Goal: Information Seeking & Learning: Learn about a topic

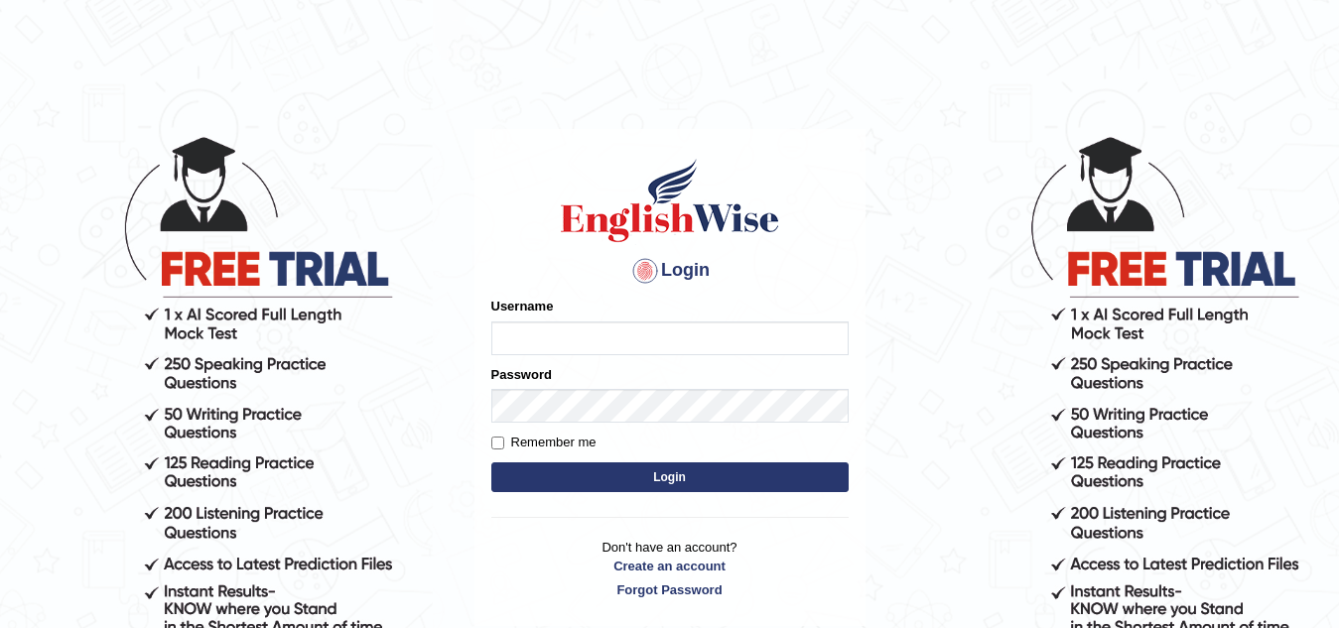
type input "Narendrasingh"
click at [637, 477] on button "Login" at bounding box center [669, 478] width 357 height 30
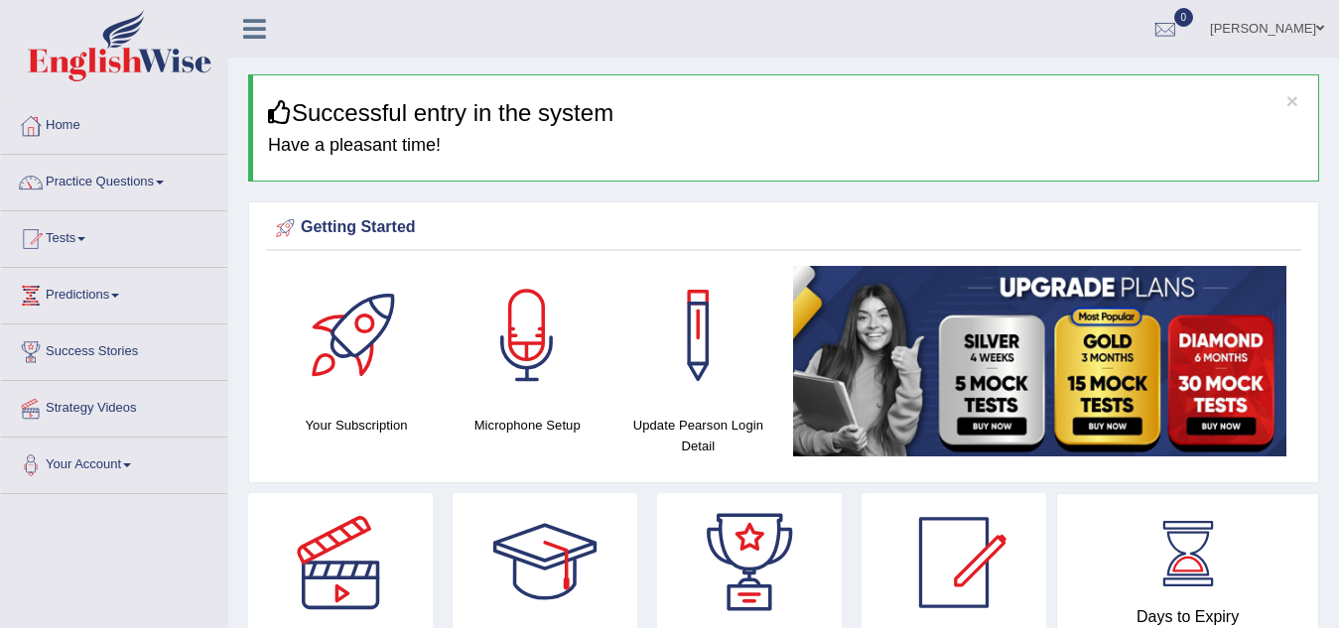
click at [164, 181] on span at bounding box center [160, 183] width 8 height 4
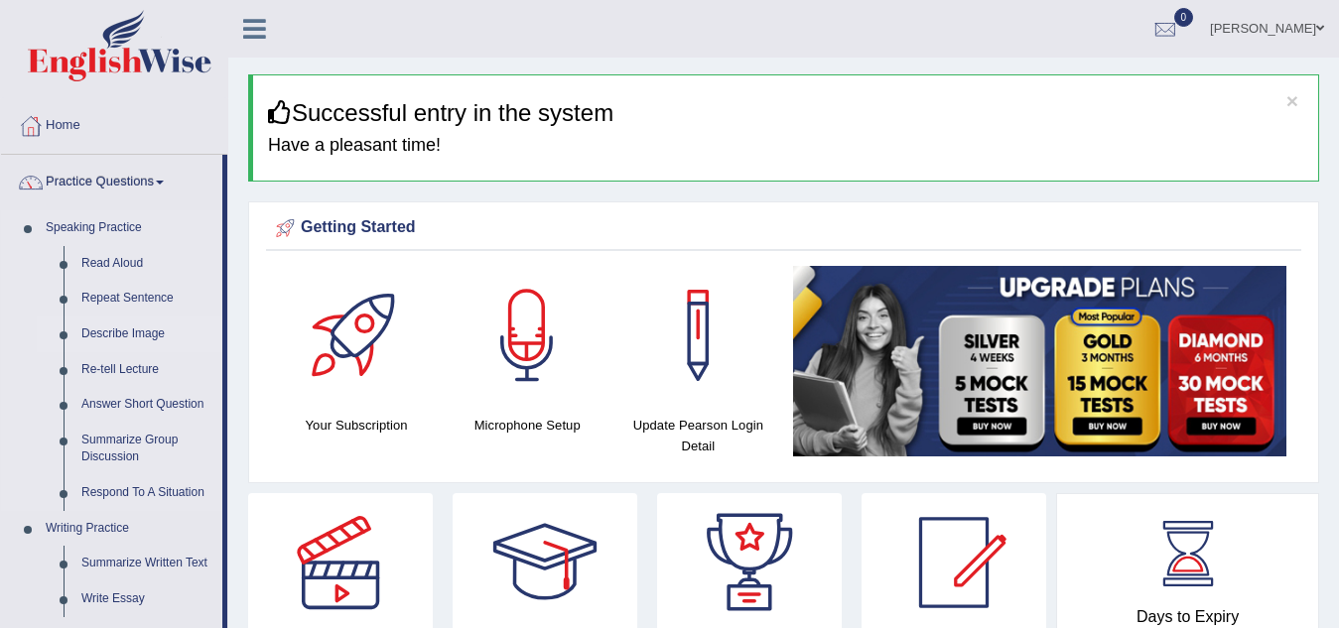
click at [145, 336] on link "Describe Image" at bounding box center [147, 335] width 150 height 36
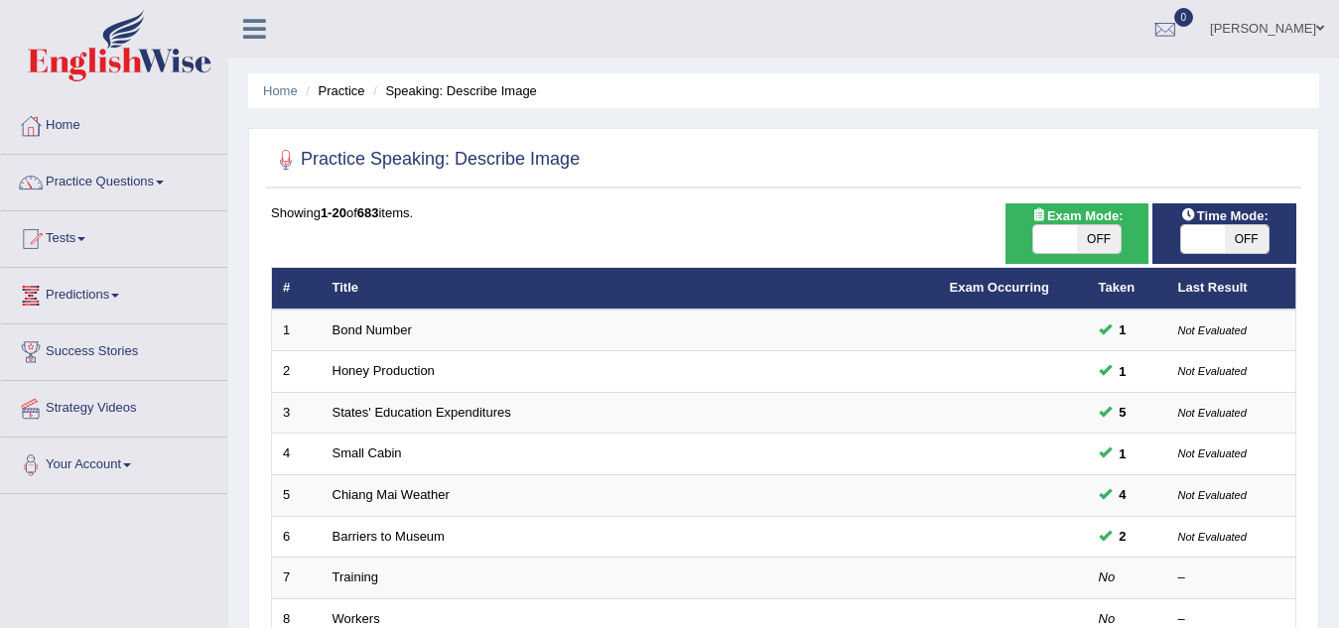
click at [1104, 245] on span "OFF" at bounding box center [1099, 239] width 44 height 28
checkbox input "true"
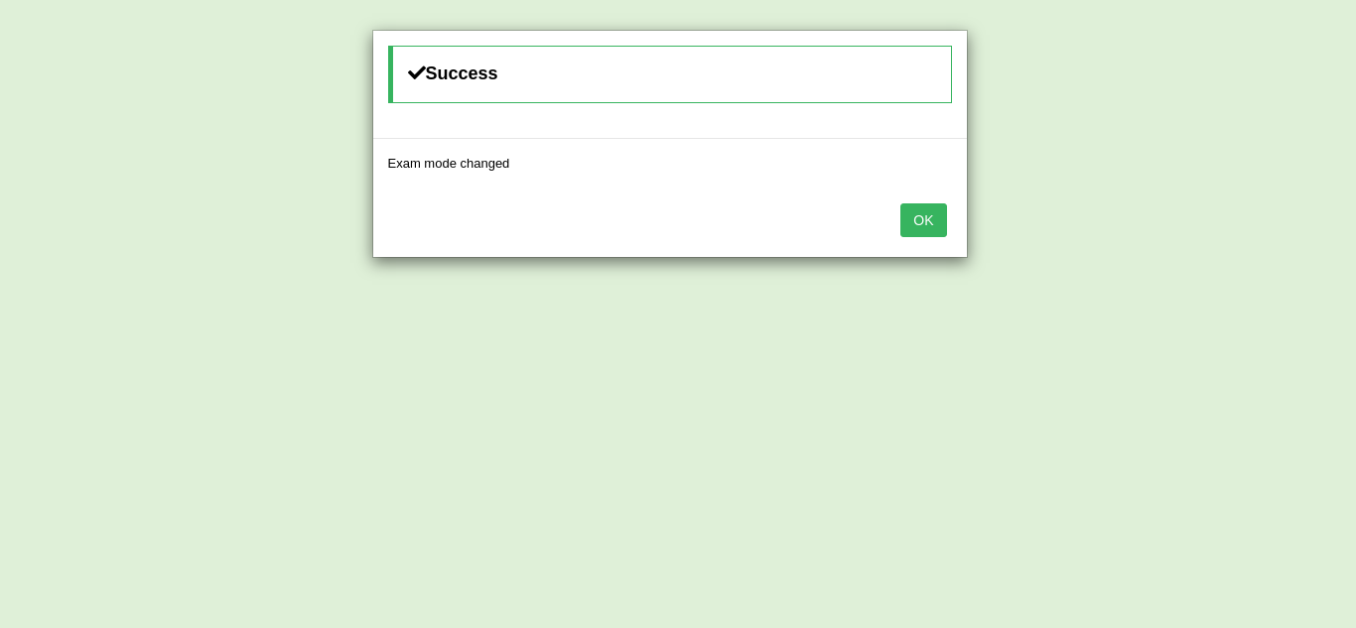
click at [927, 227] on button "OK" at bounding box center [923, 220] width 46 height 34
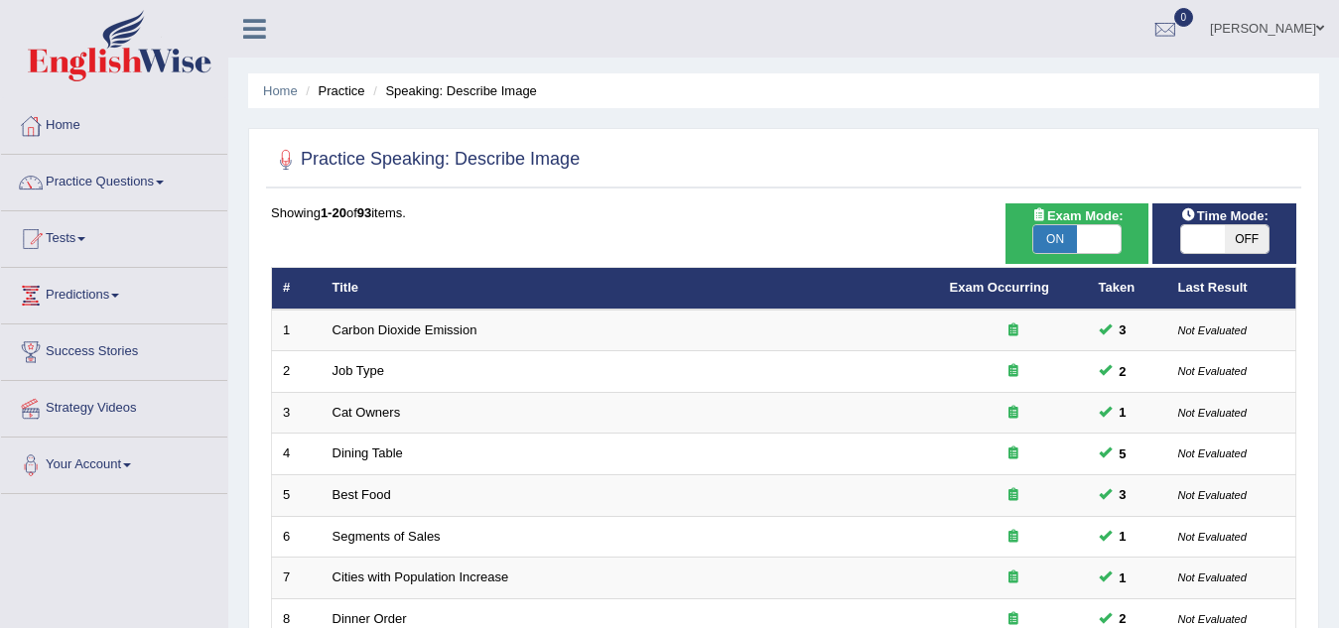
click at [1238, 237] on span "OFF" at bounding box center [1247, 239] width 44 height 28
checkbox input "true"
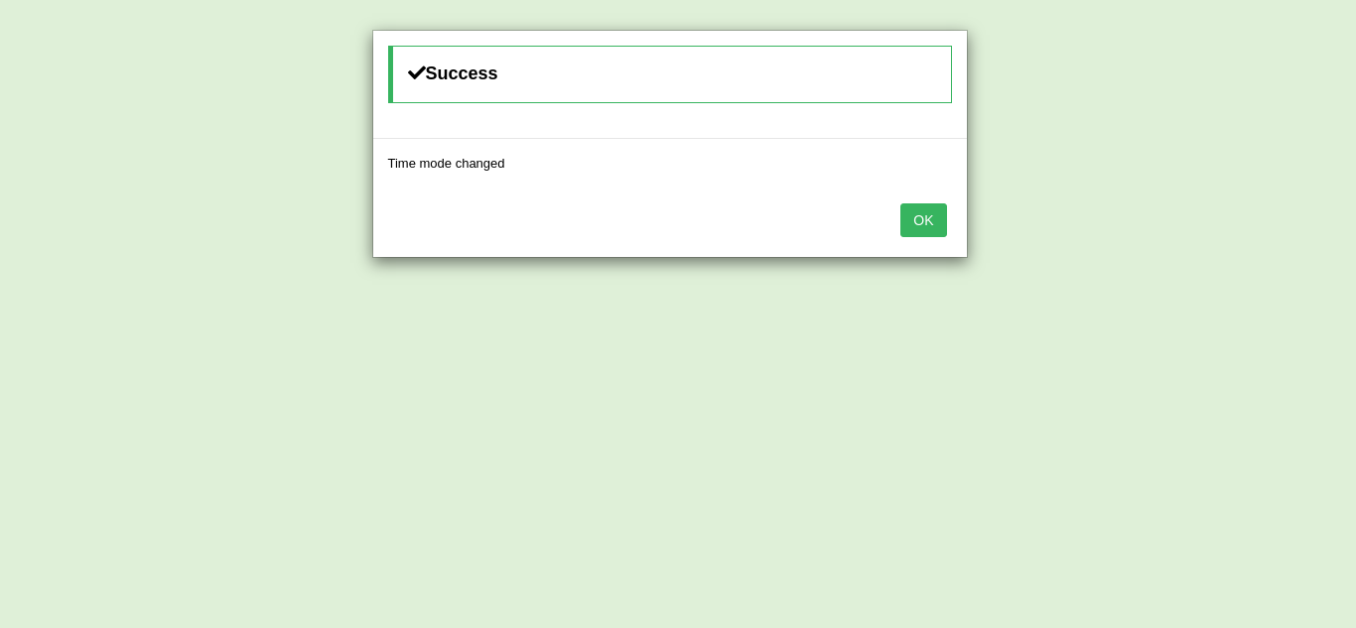
click at [927, 220] on button "OK" at bounding box center [923, 220] width 46 height 34
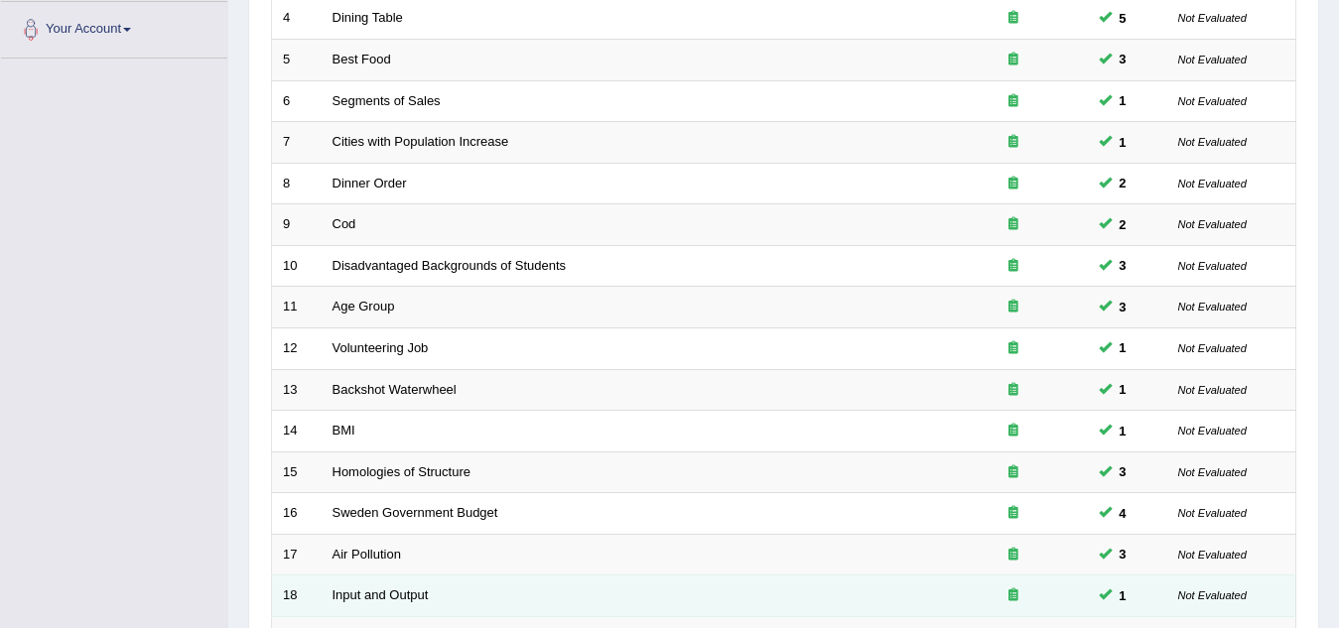
scroll to position [686, 0]
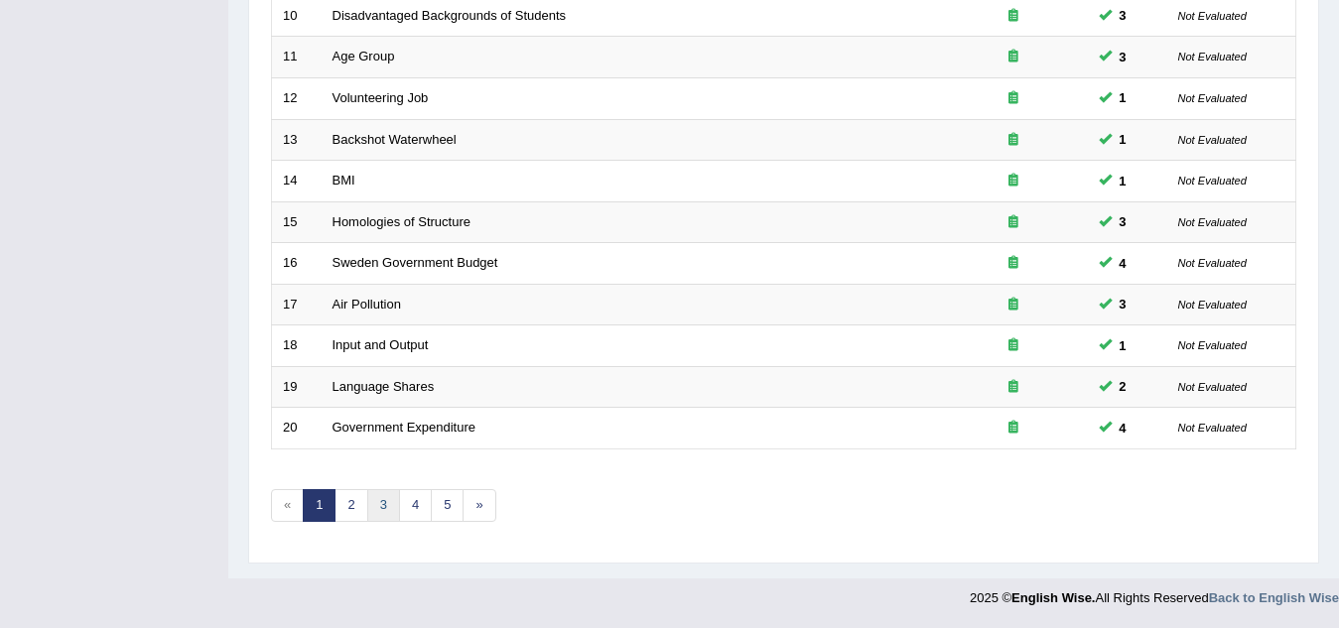
click at [380, 501] on link "3" at bounding box center [383, 505] width 33 height 33
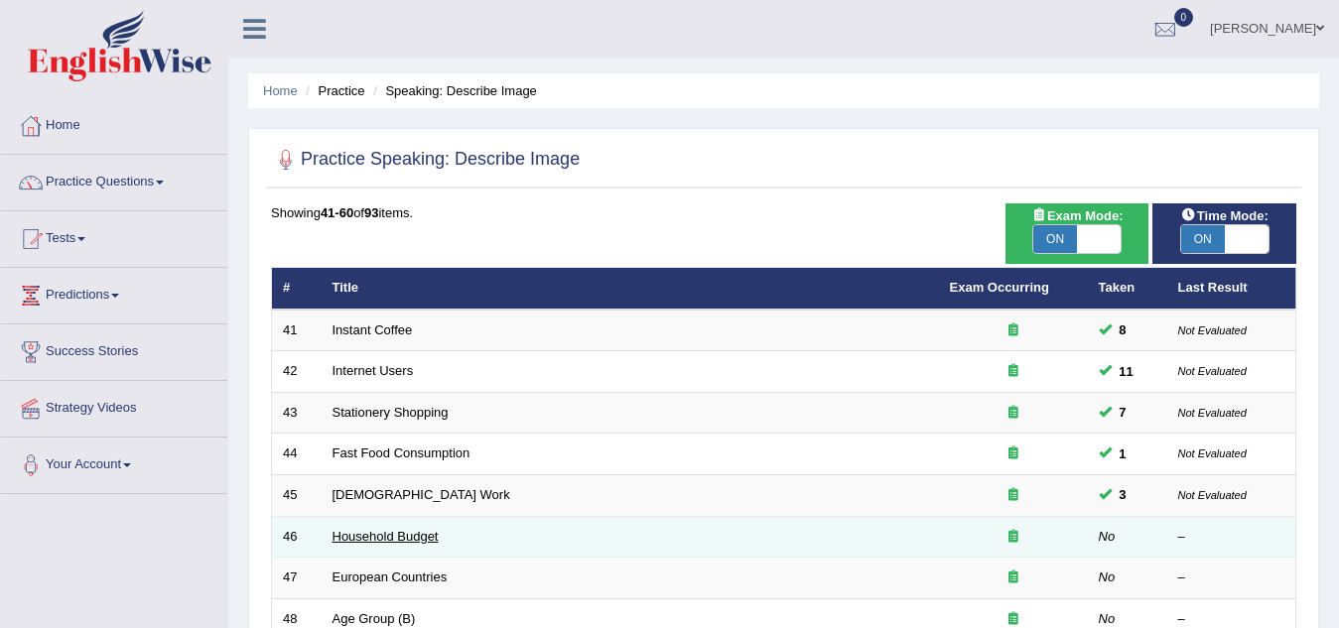
click at [392, 536] on link "Household Budget" at bounding box center [386, 536] width 106 height 15
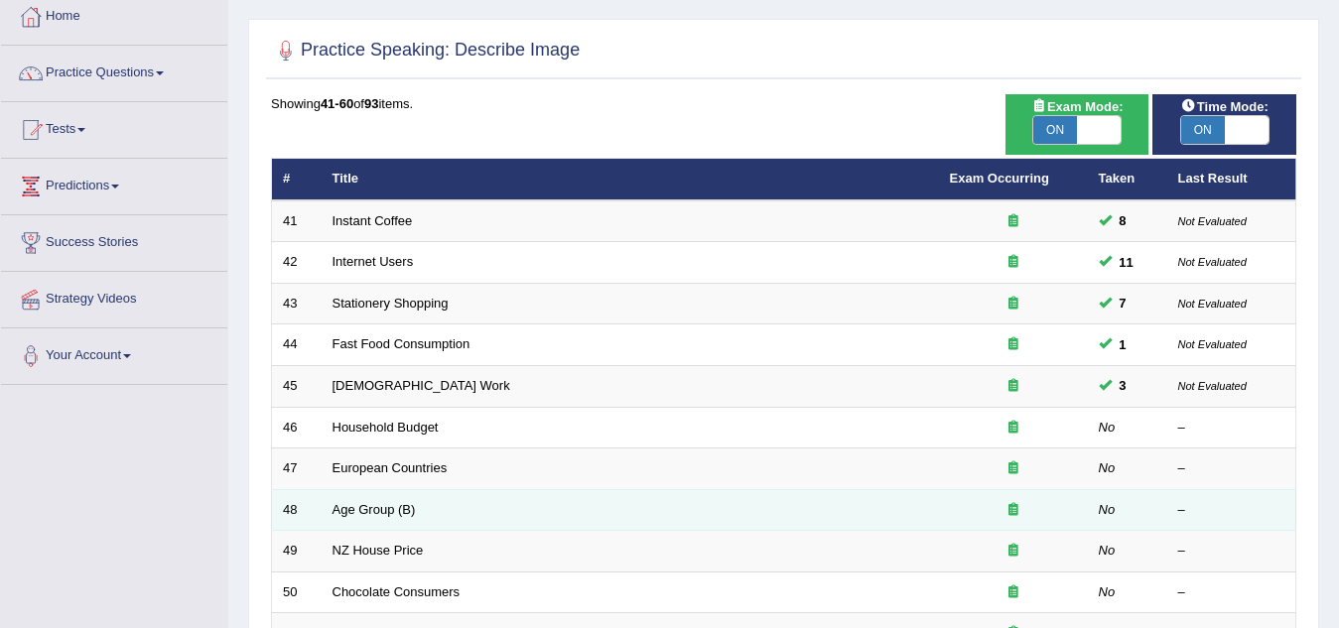
scroll to position [99, 0]
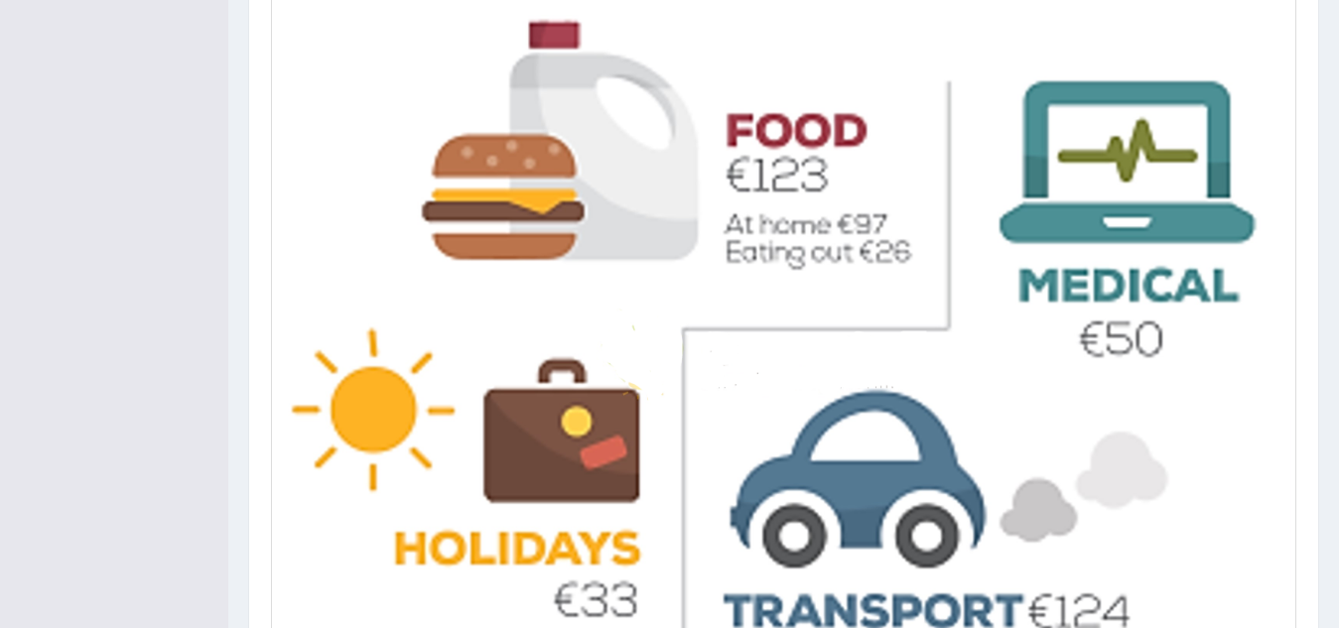
scroll to position [1089, 0]
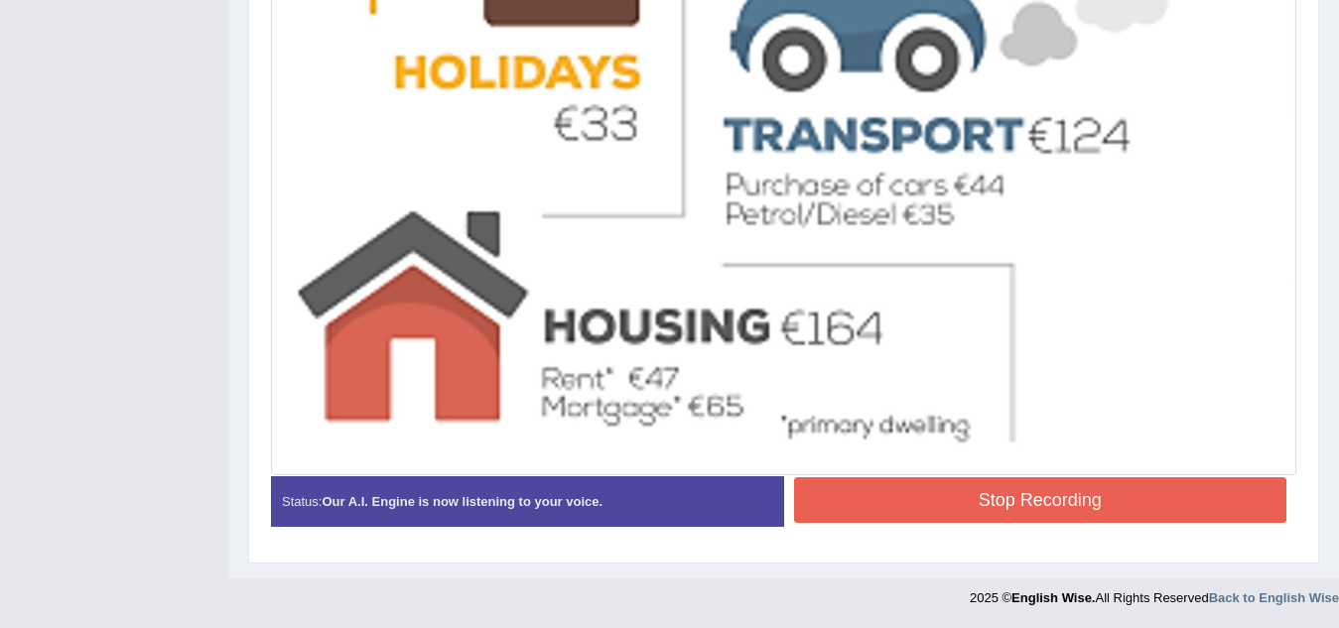
click at [1030, 493] on button "Stop Recording" at bounding box center [1040, 500] width 493 height 46
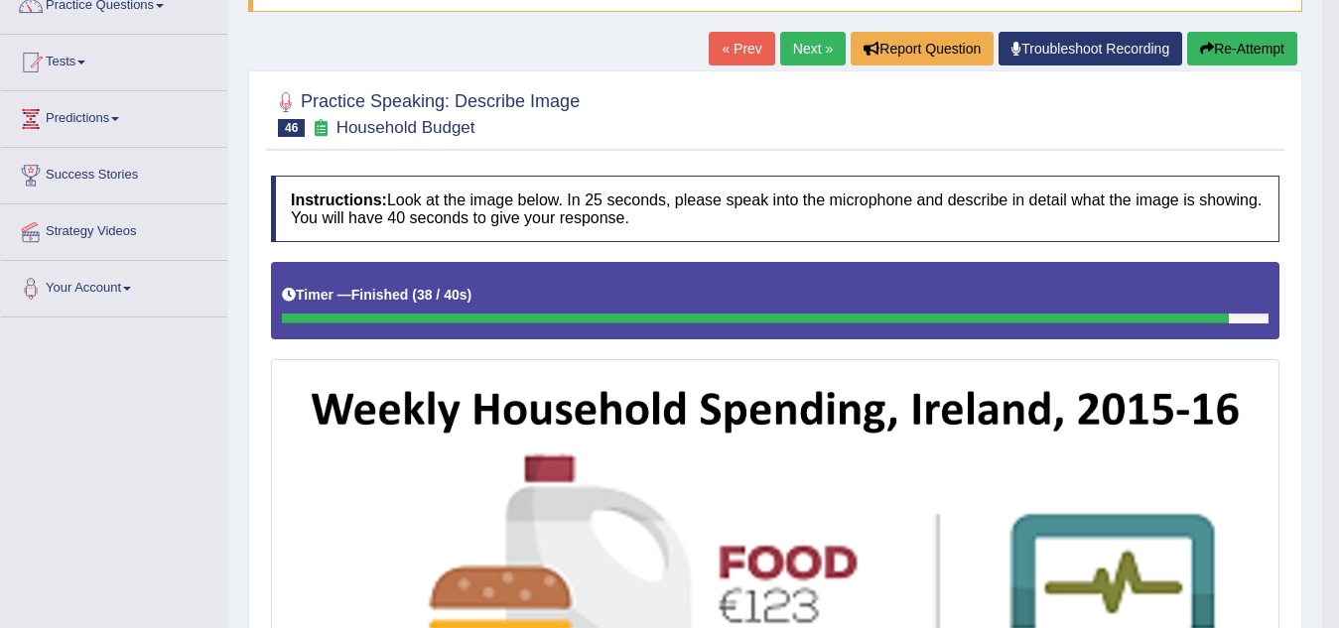
scroll to position [0, 0]
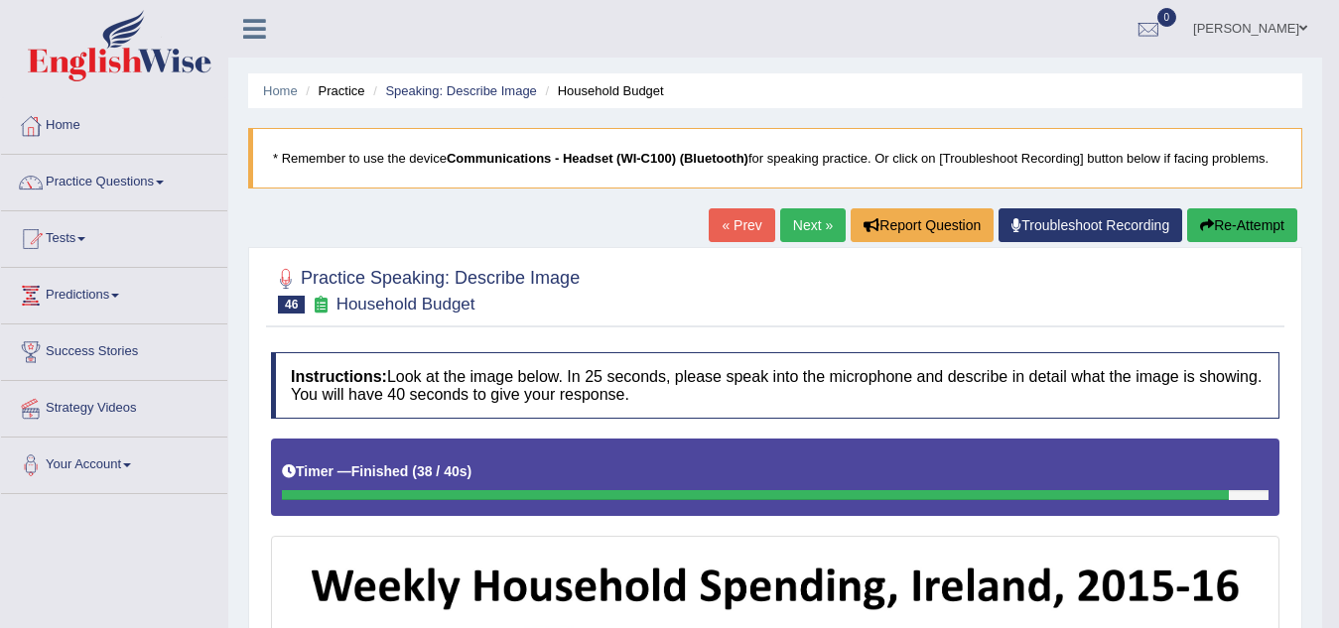
click at [1265, 223] on button "Re-Attempt" at bounding box center [1242, 225] width 110 height 34
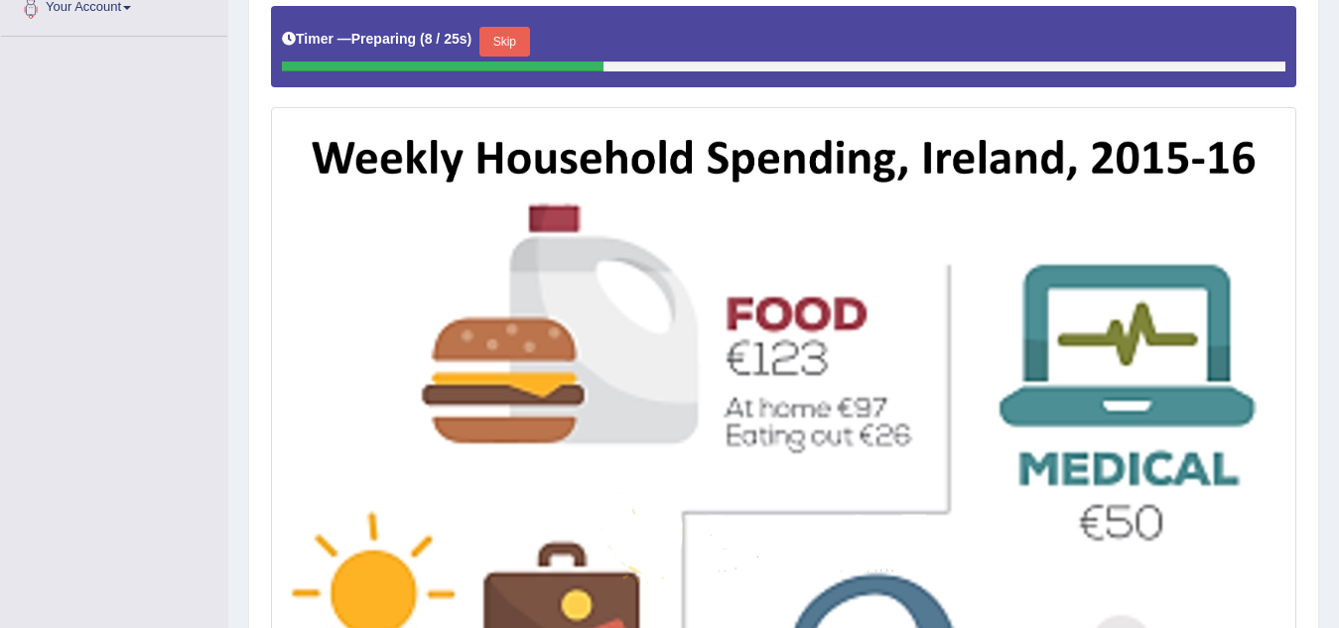
scroll to position [423, 0]
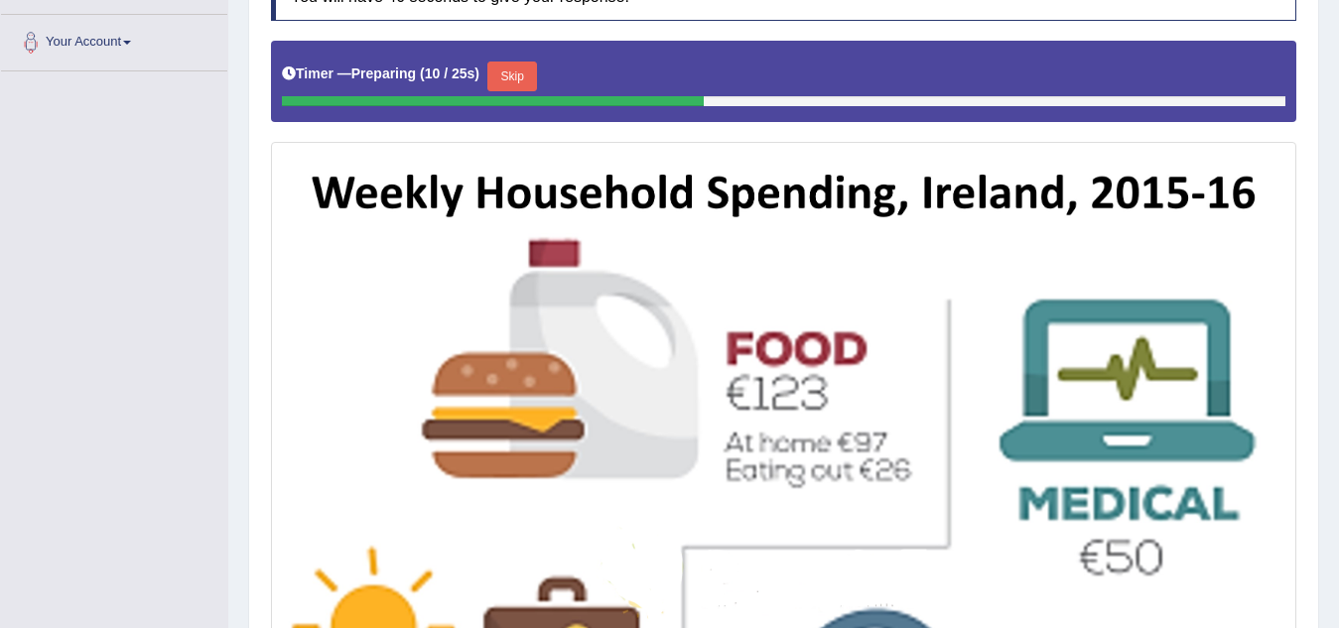
click at [514, 74] on button "Skip" at bounding box center [512, 77] width 50 height 30
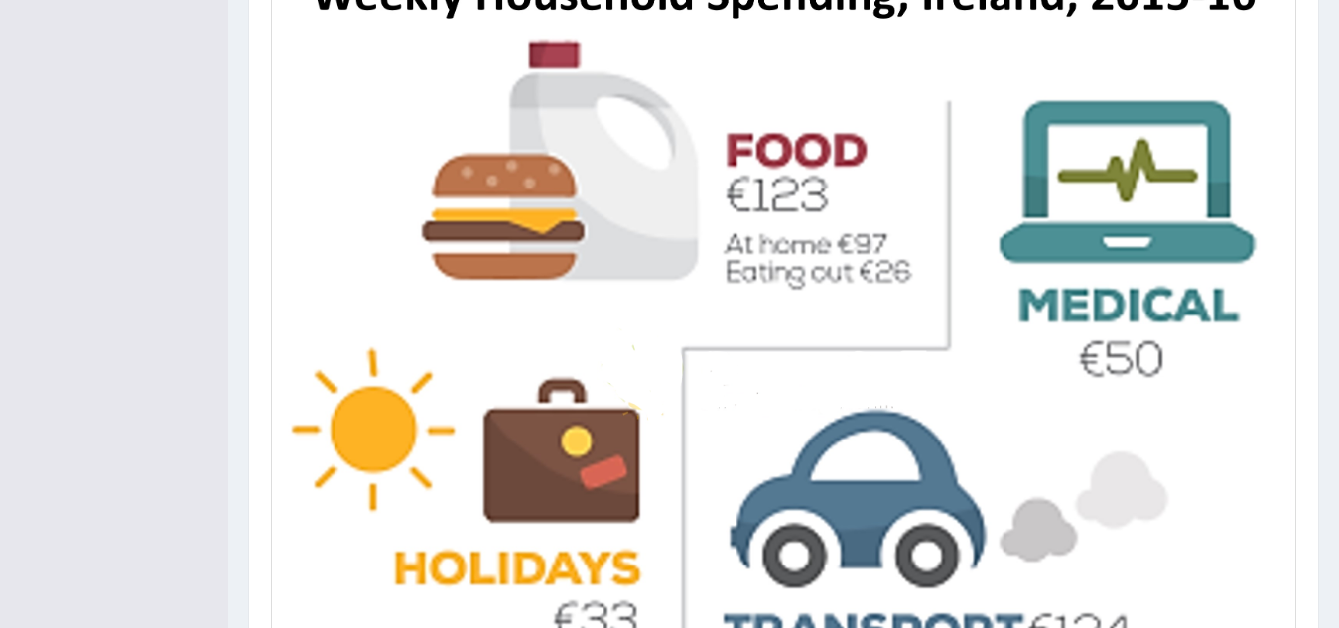
scroll to position [1099, 0]
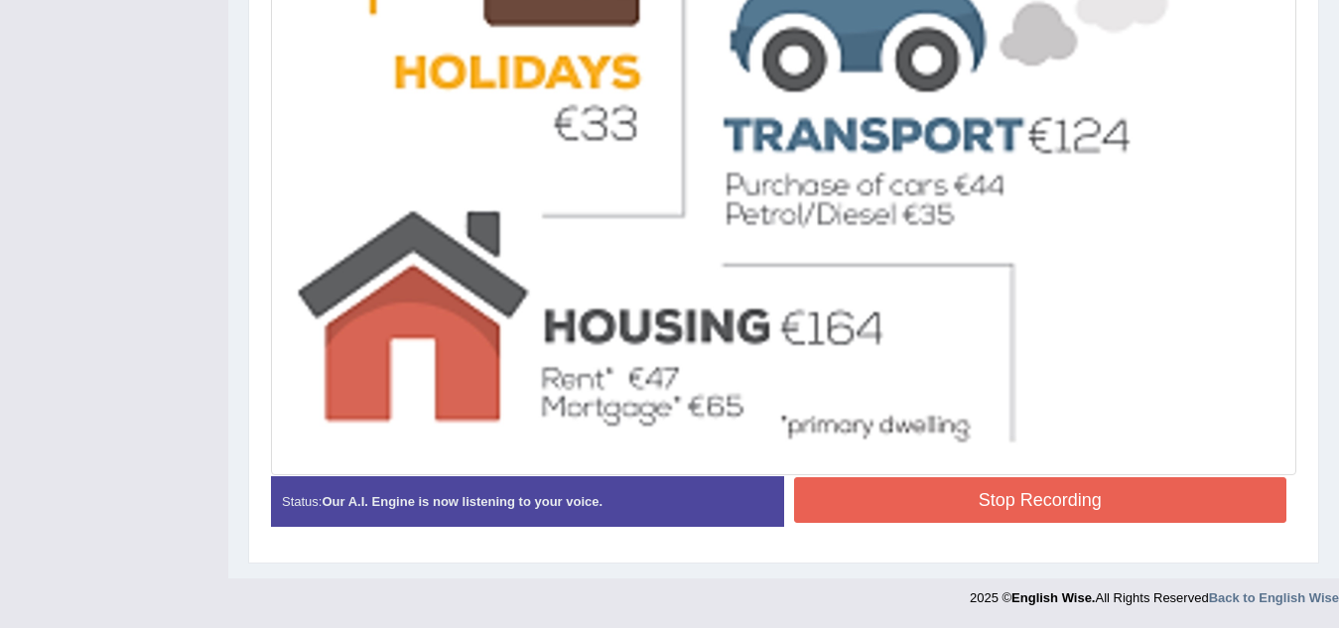
click at [980, 479] on button "Stop Recording" at bounding box center [1040, 500] width 493 height 46
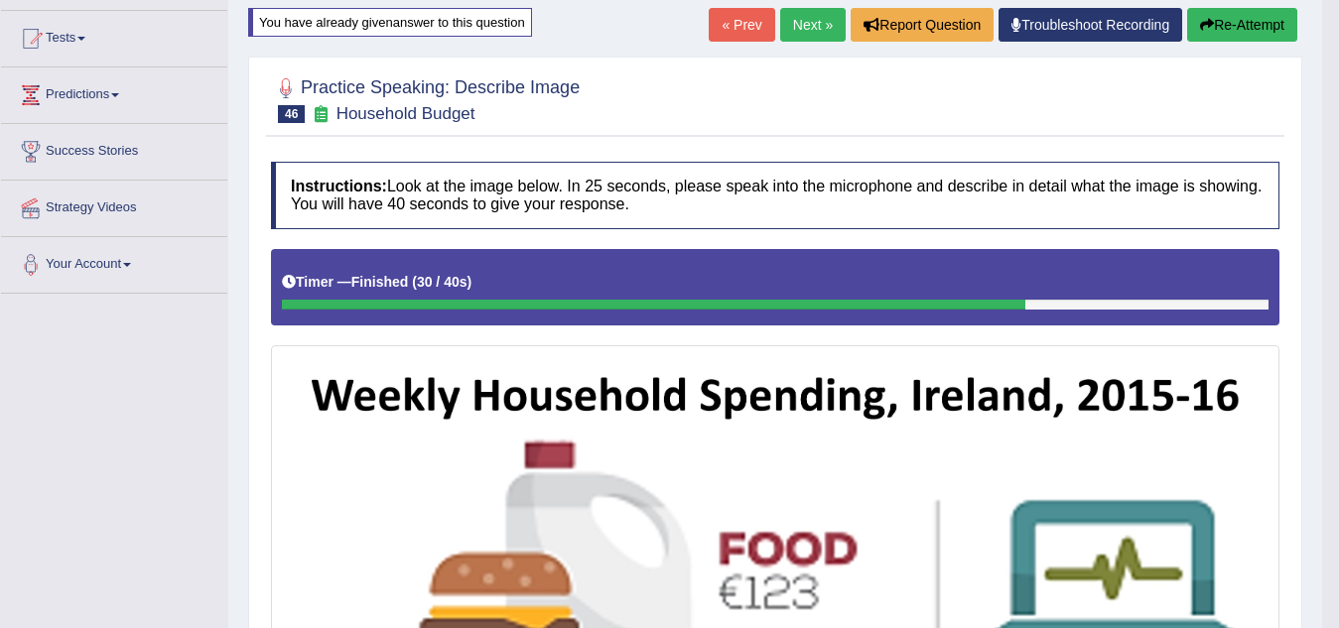
scroll to position [0, 0]
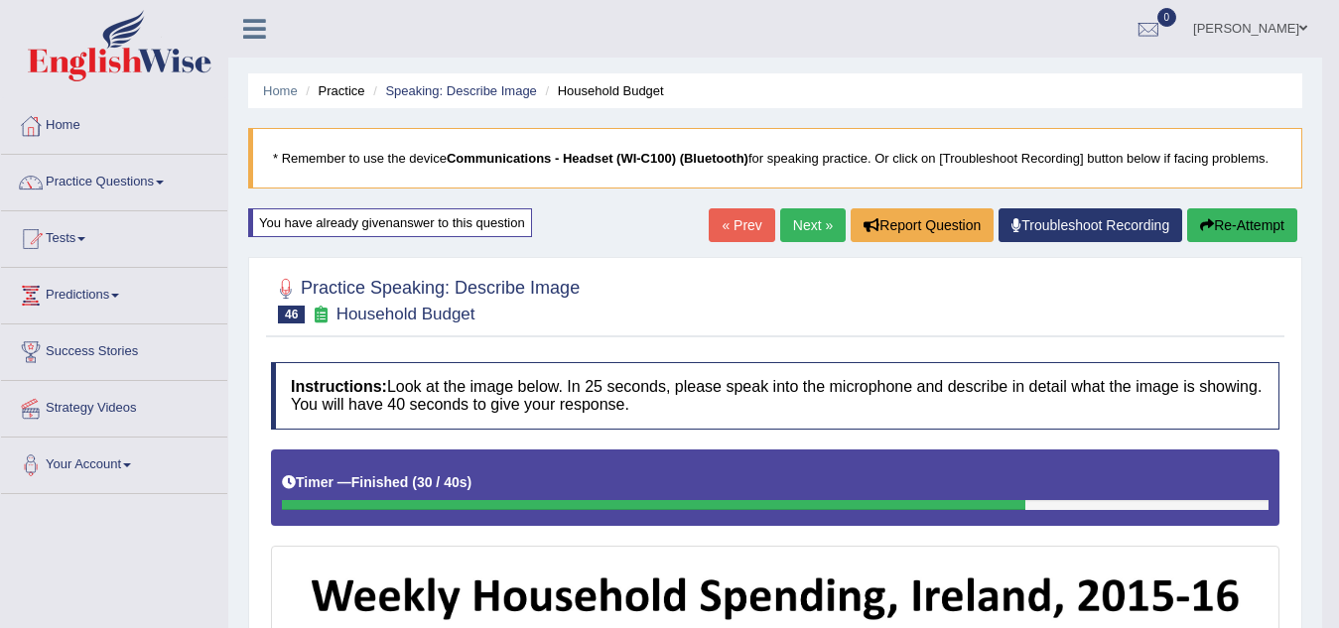
click at [1244, 226] on button "Re-Attempt" at bounding box center [1242, 225] width 110 height 34
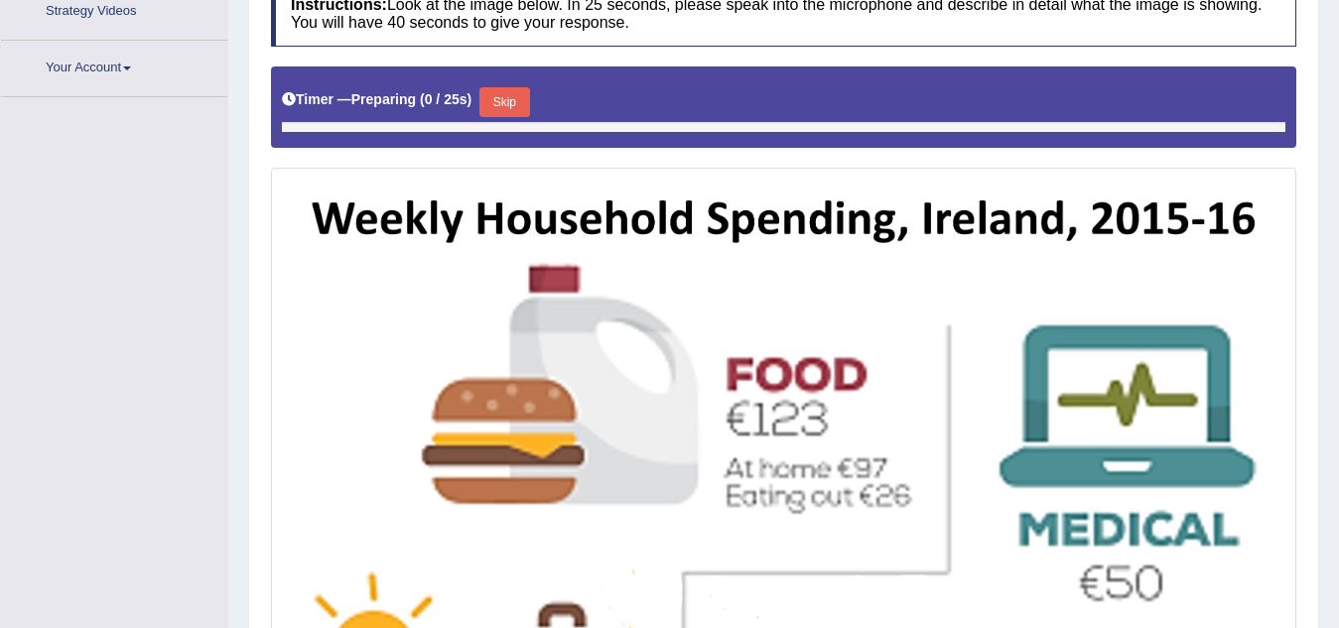
scroll to position [466, 0]
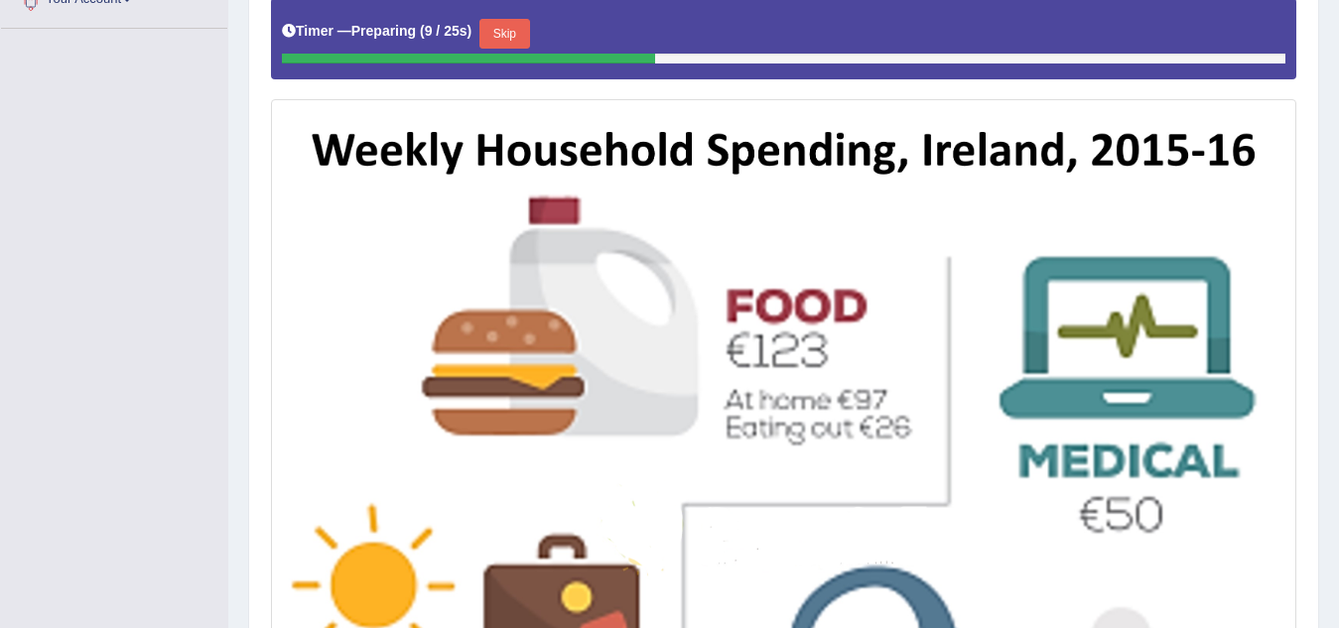
click at [511, 26] on button "Skip" at bounding box center [504, 34] width 50 height 30
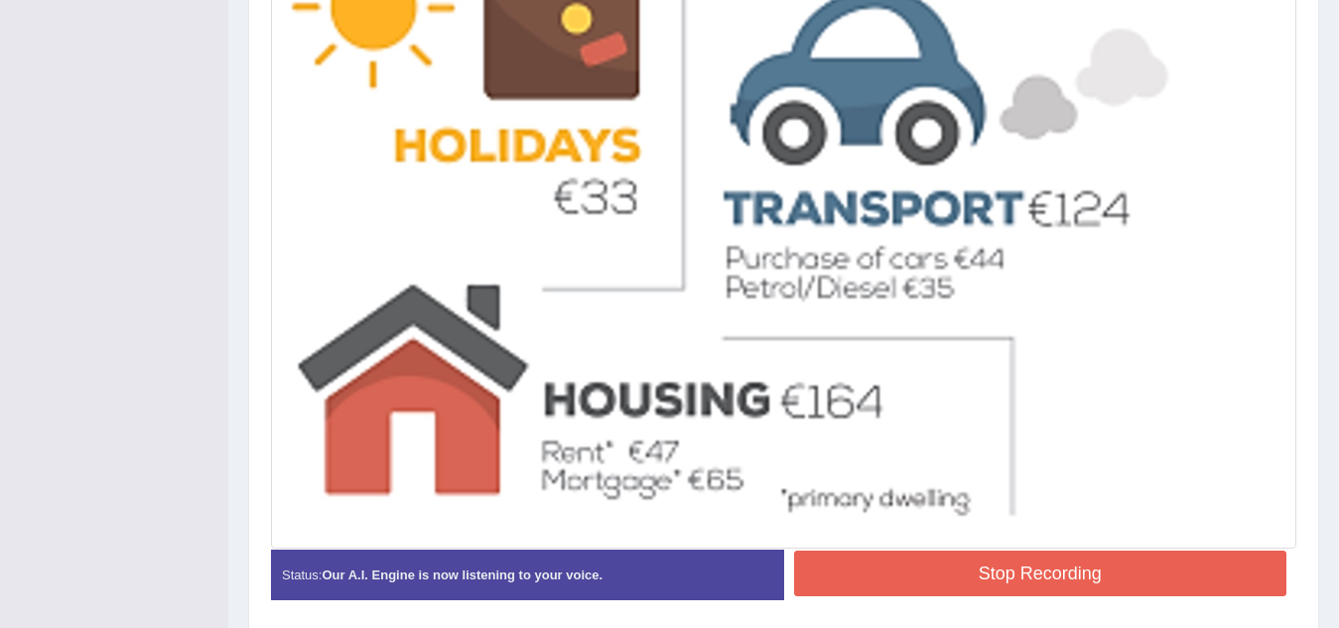
scroll to position [1099, 0]
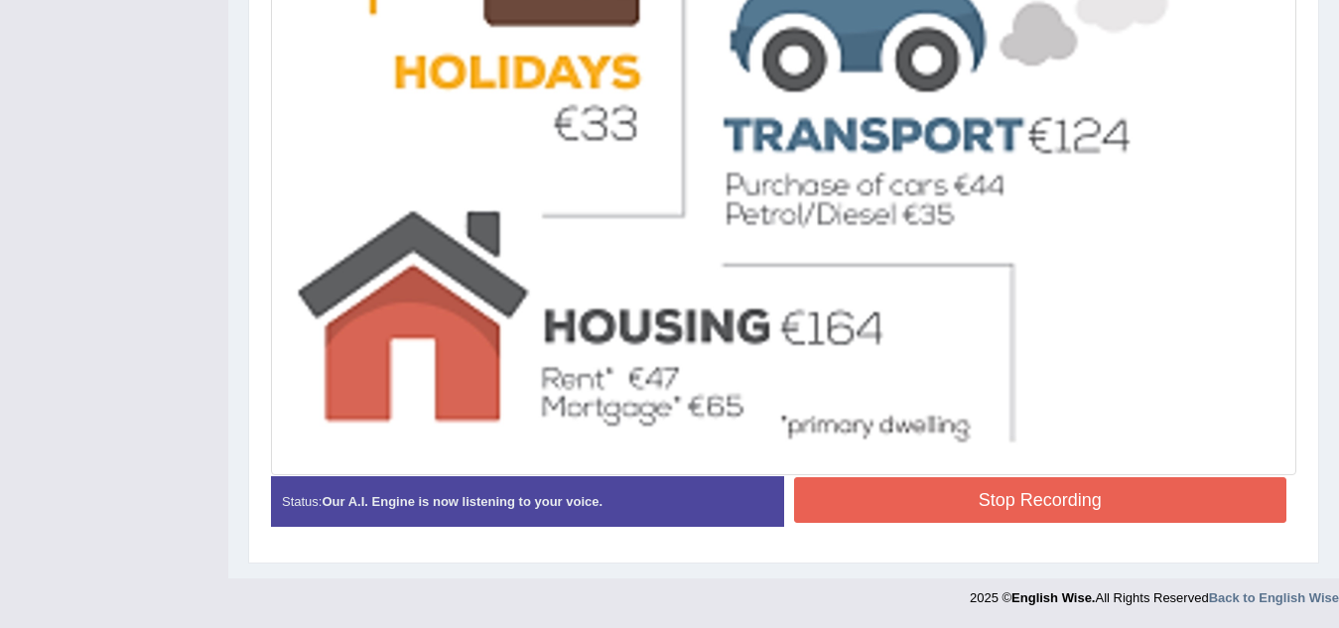
click at [925, 503] on button "Stop Recording" at bounding box center [1040, 500] width 493 height 46
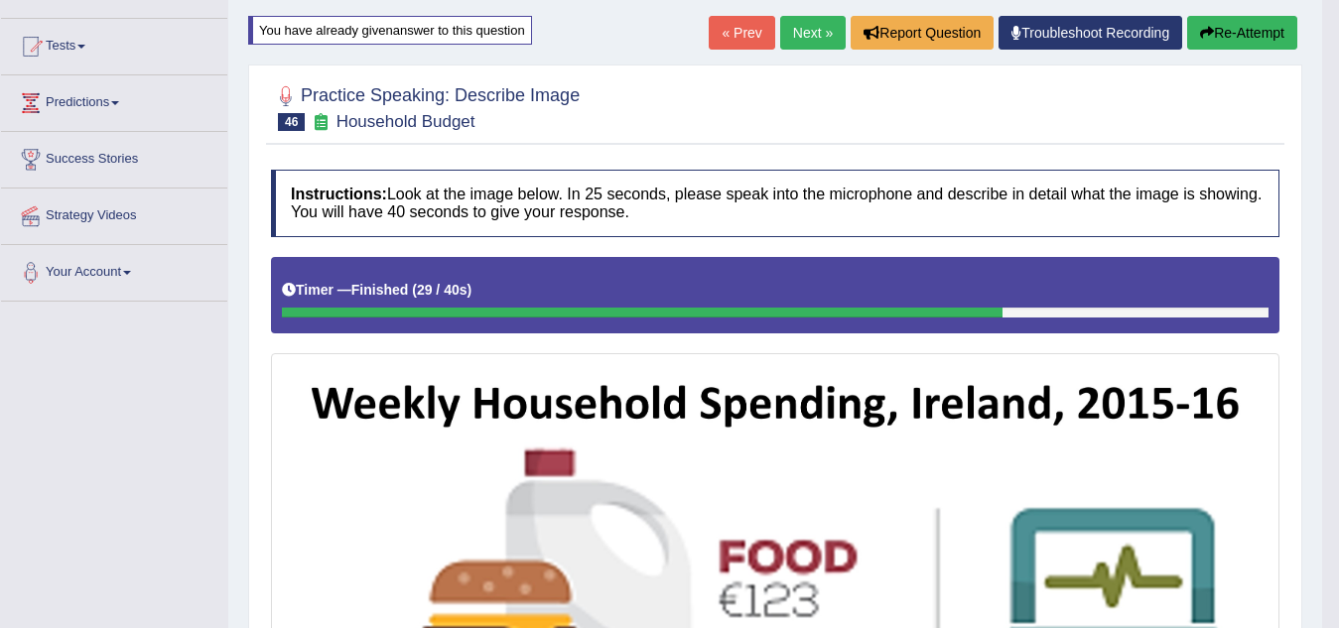
scroll to position [0, 0]
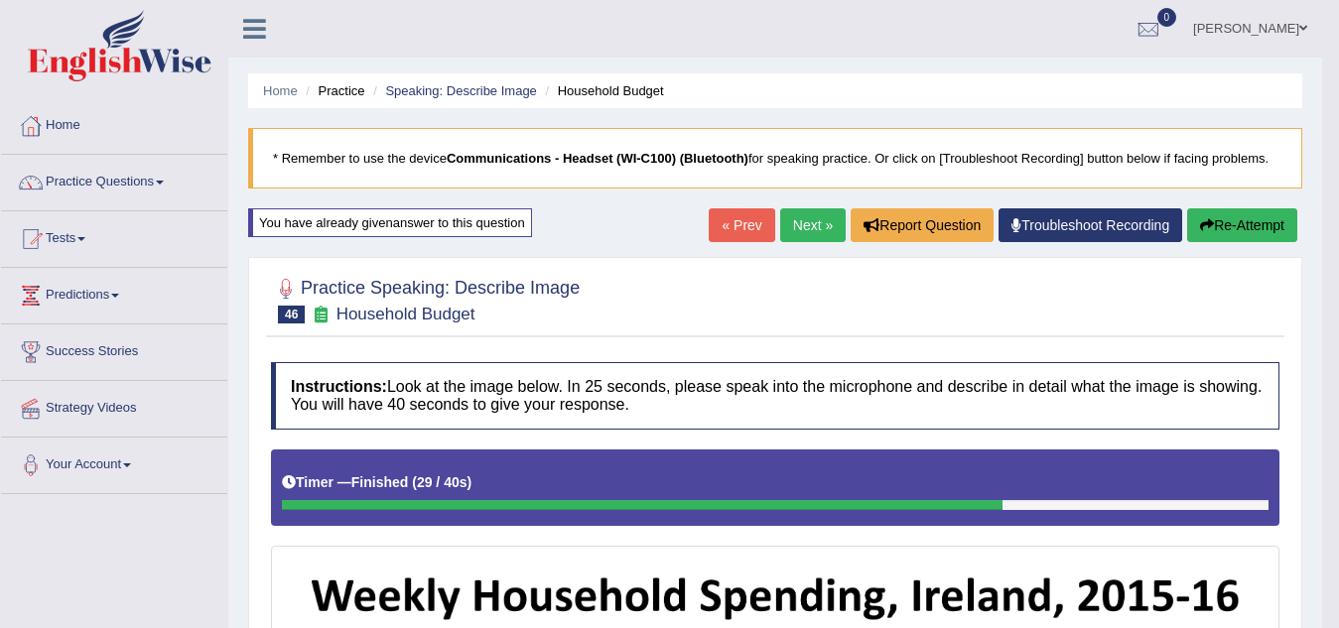
click at [1250, 224] on button "Re-Attempt" at bounding box center [1242, 225] width 110 height 34
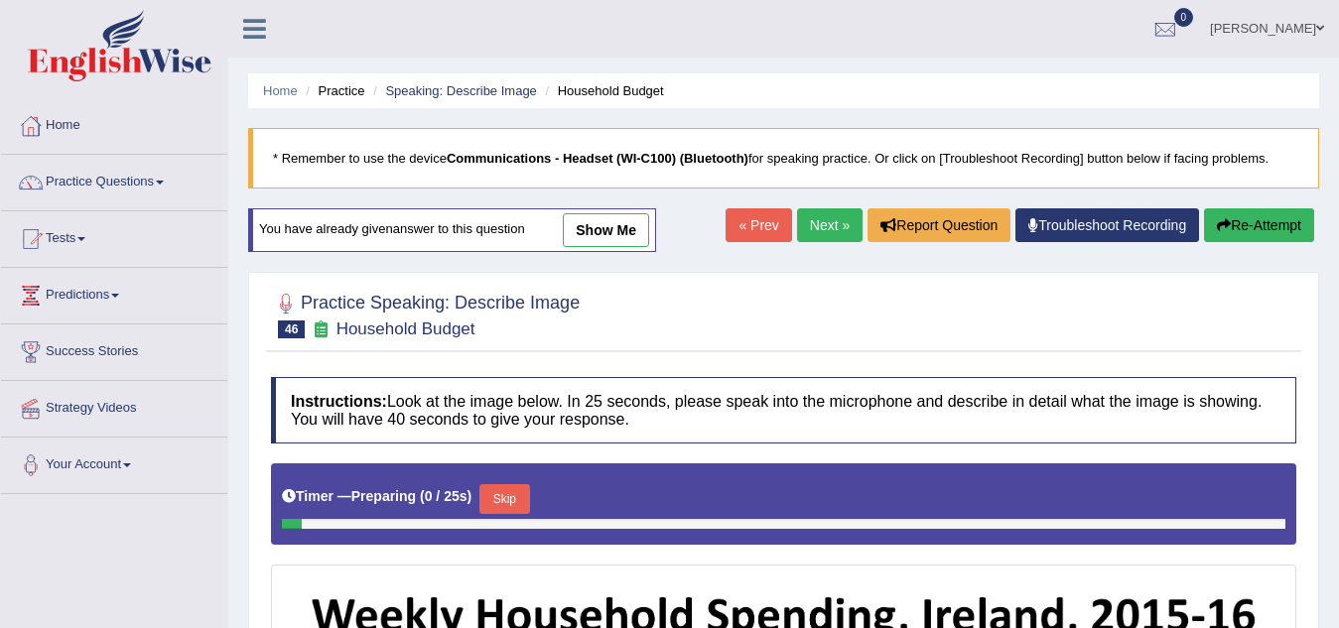
scroll to position [298, 0]
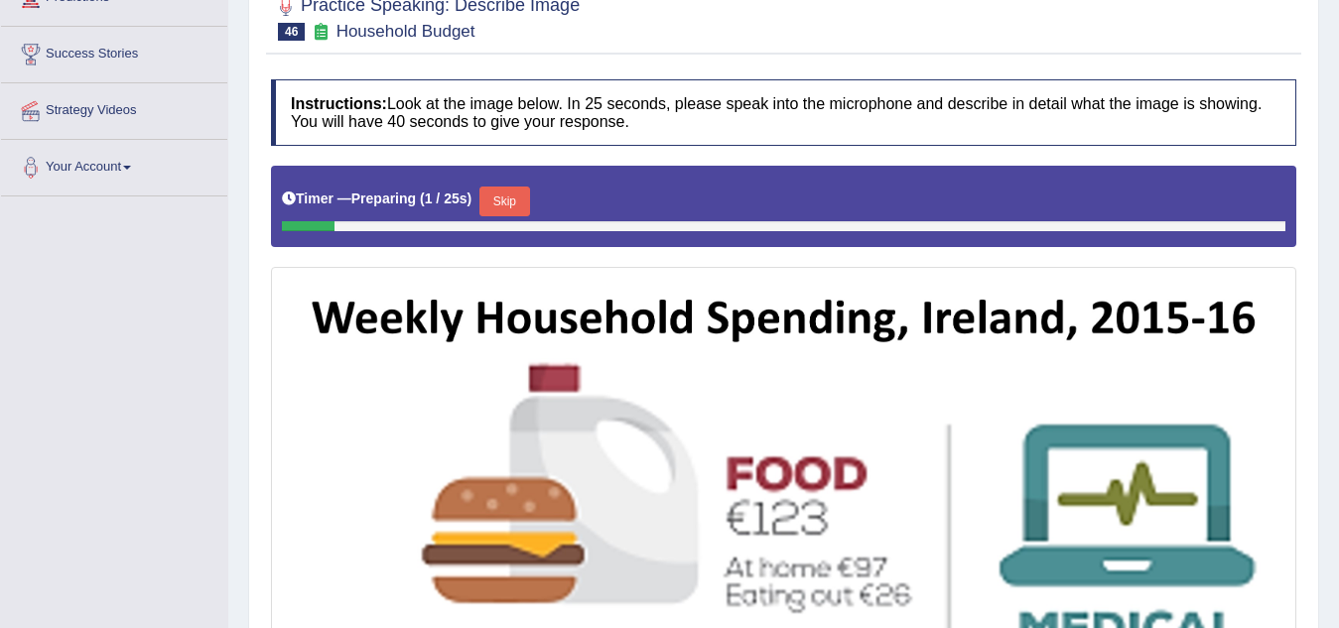
click at [514, 198] on button "Skip" at bounding box center [504, 202] width 50 height 30
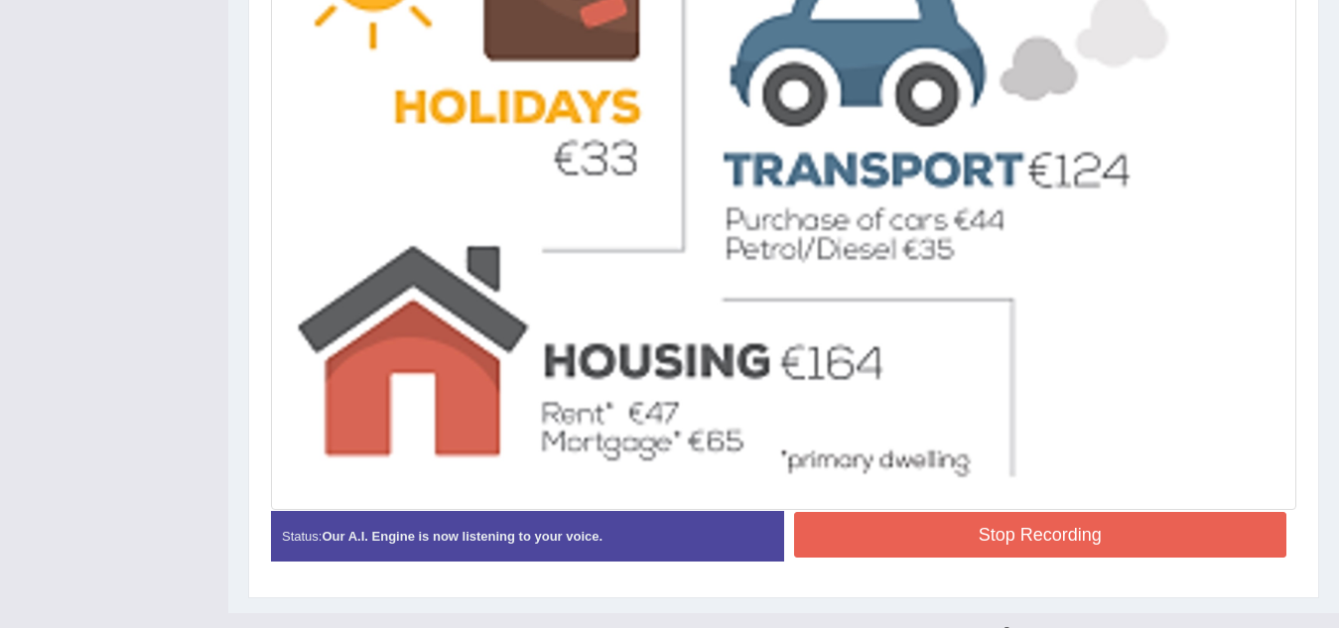
scroll to position [1099, 0]
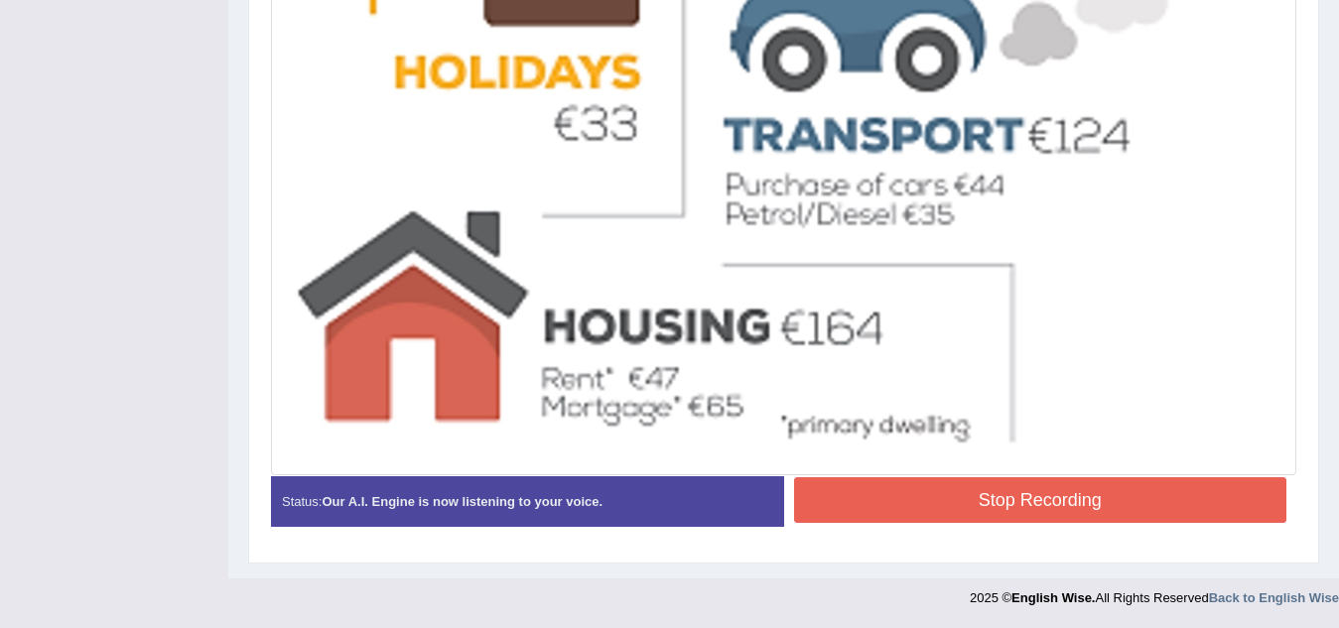
click at [973, 504] on button "Stop Recording" at bounding box center [1040, 500] width 493 height 46
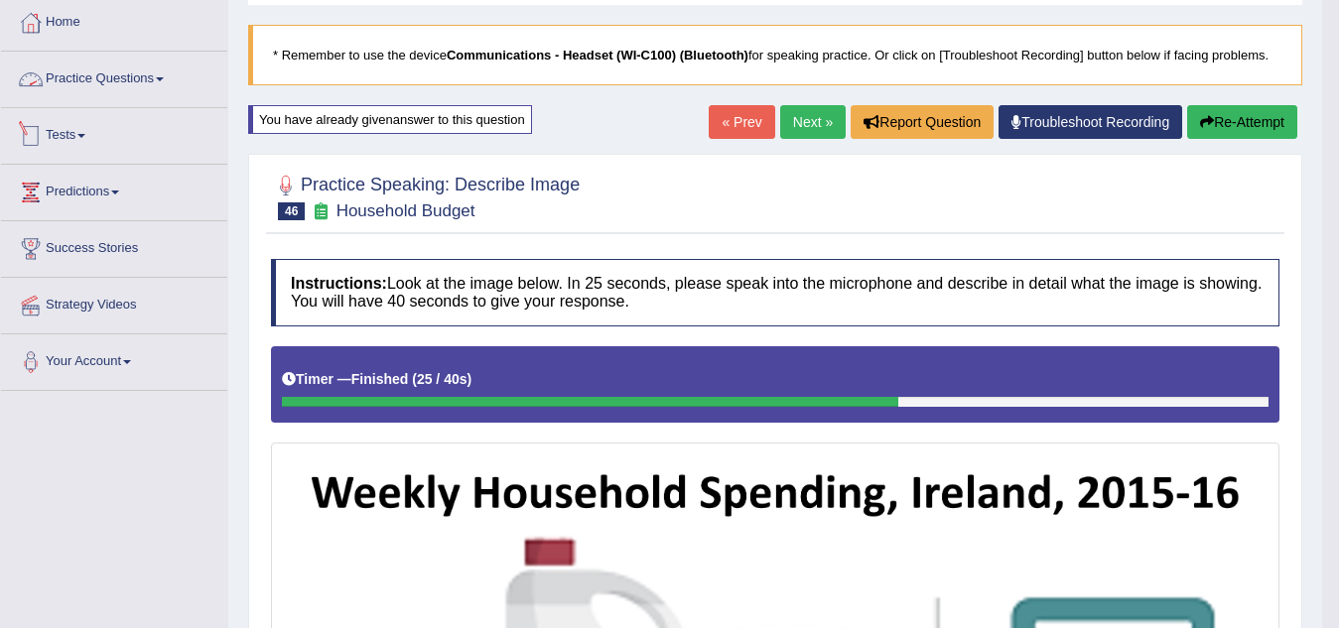
scroll to position [0, 0]
